Goal: Find specific page/section: Find specific page/section

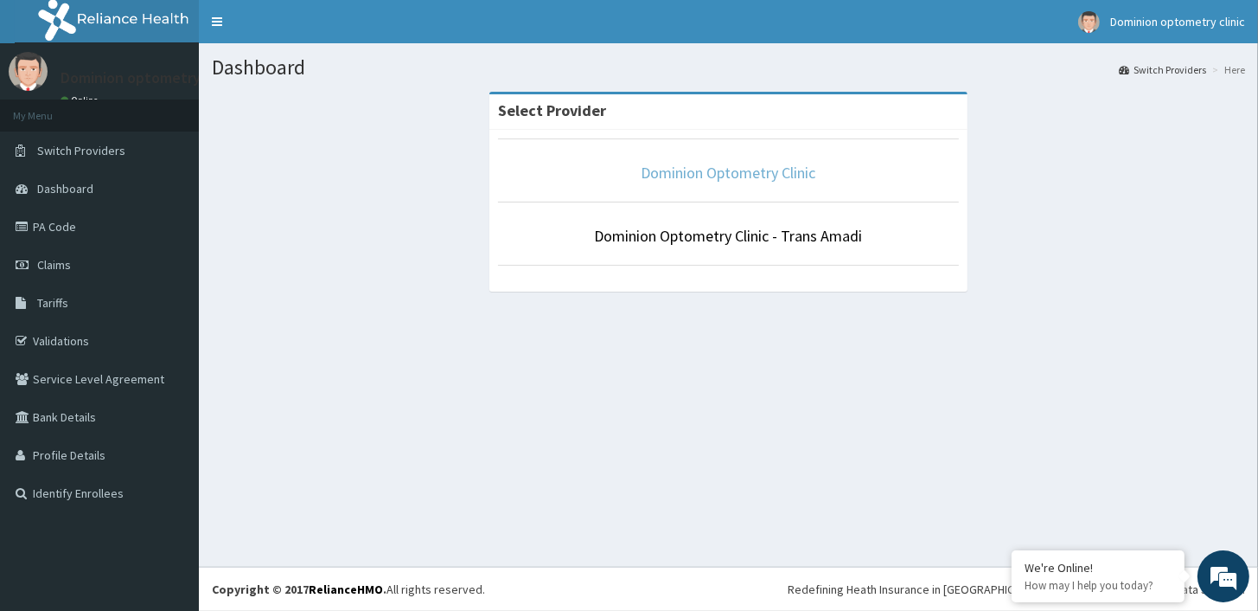
click at [702, 175] on link "Dominion Optometry Clinic" at bounding box center [729, 173] width 175 height 20
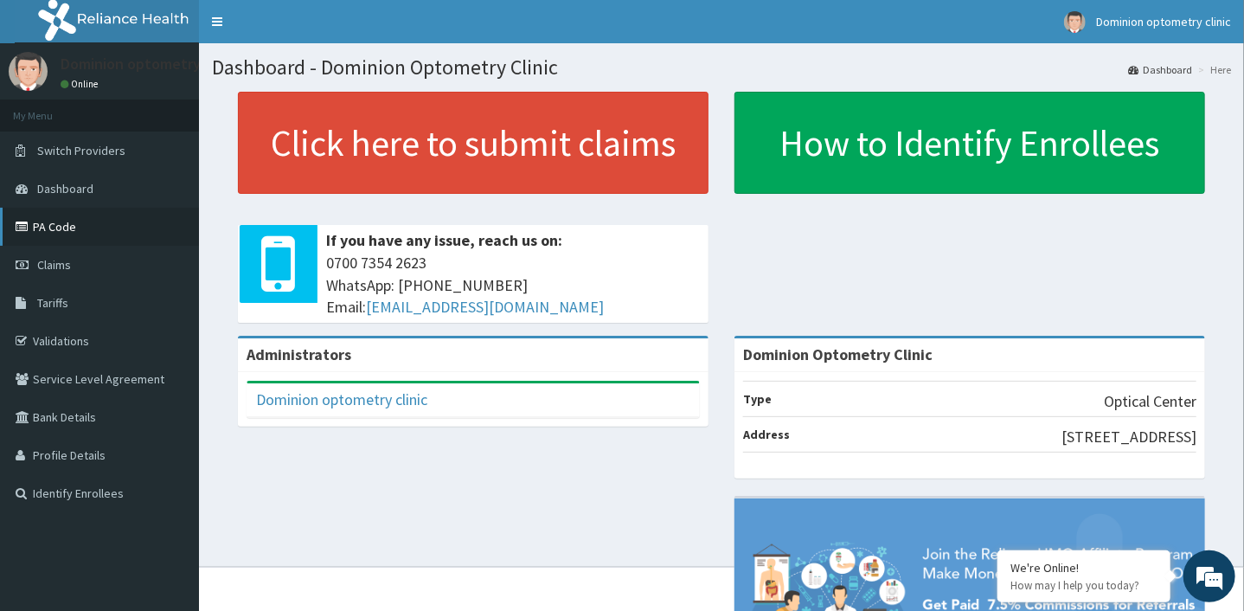
click at [89, 240] on link "PA Code" at bounding box center [99, 227] width 199 height 38
